Goal: Task Accomplishment & Management: Complete application form

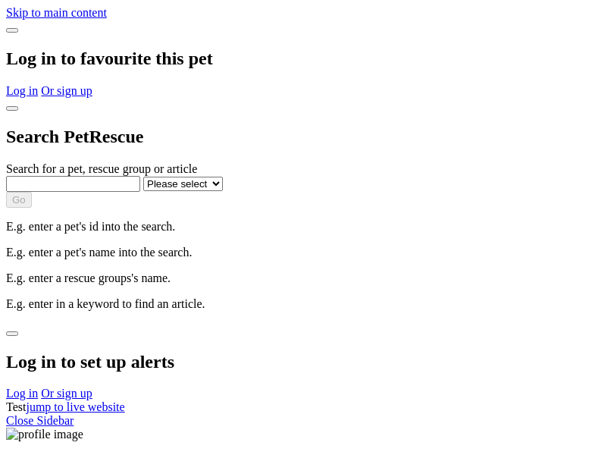
select select
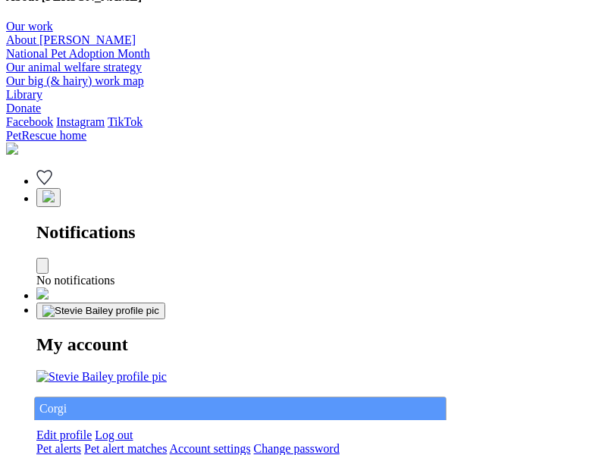
type input "Corgi"
select select "844268919"
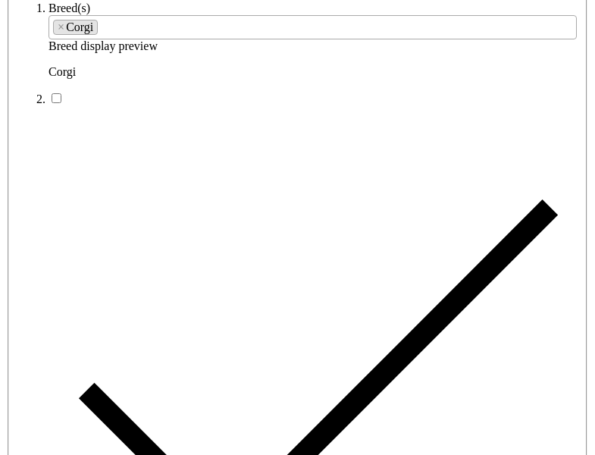
type input "[GEOGRAPHIC_DATA]"
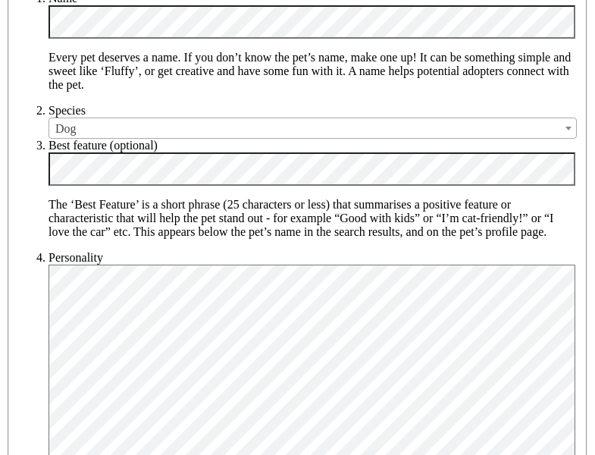
type input "14FEO934M45O193"
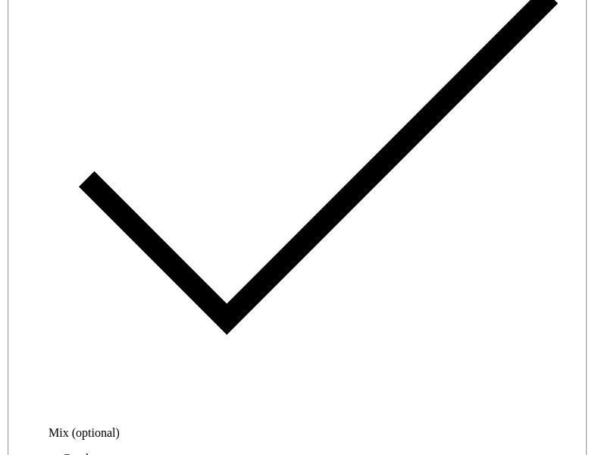
radio input "true"
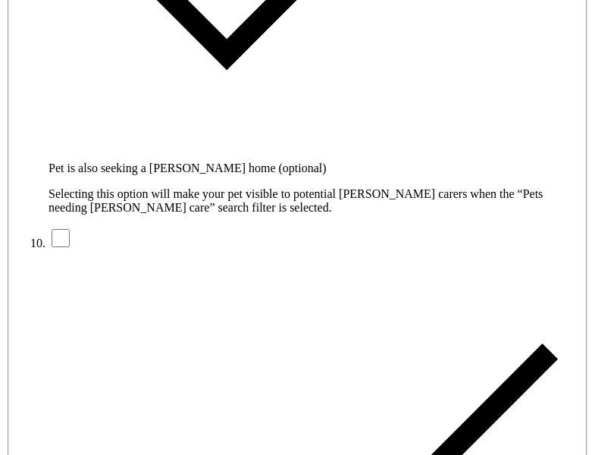
type input "Please wait..."
